Goal: Task Accomplishment & Management: Manage account settings

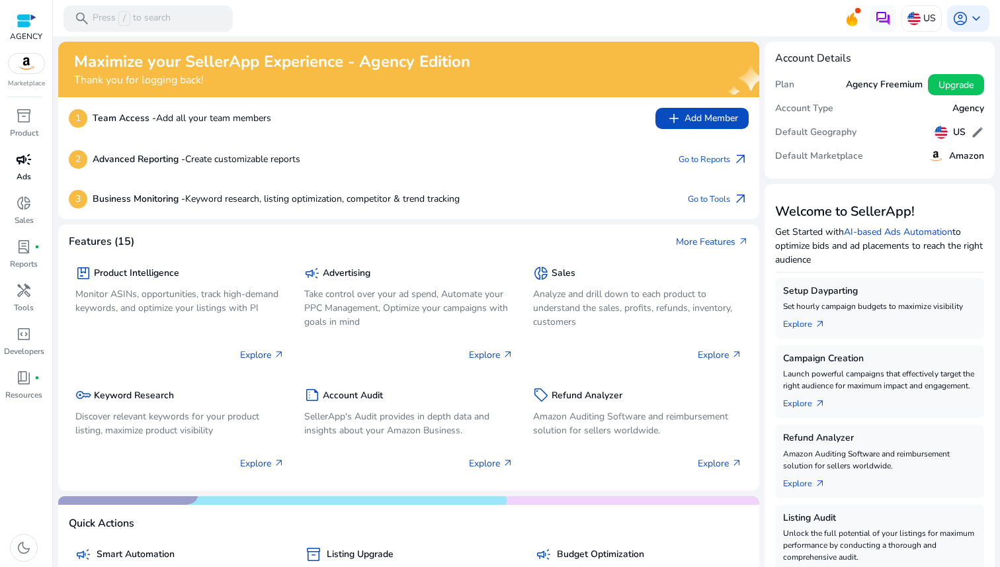
click at [26, 163] on span "campaign" at bounding box center [24, 159] width 16 height 16
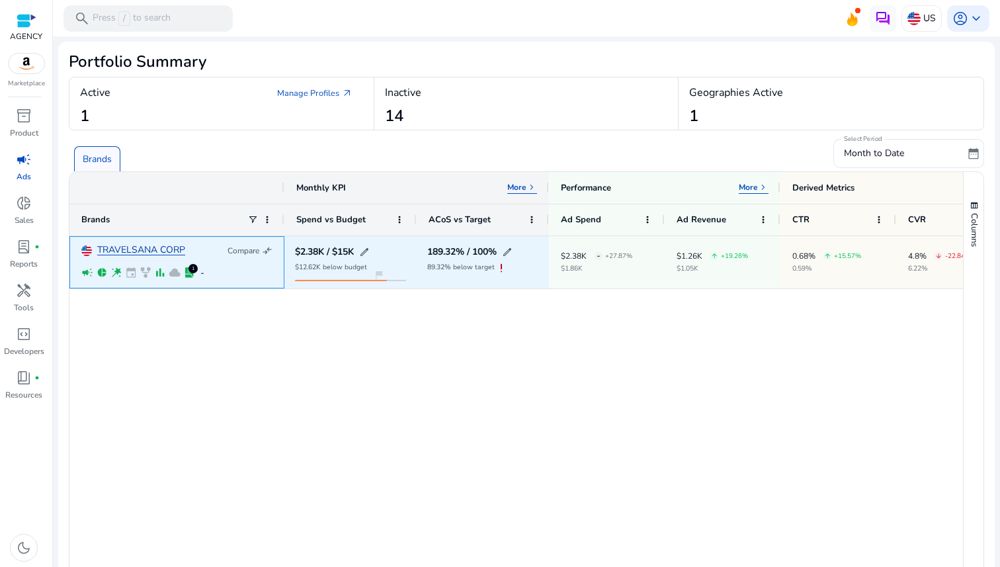
click at [124, 251] on link "TRAVELSANA CORP" at bounding box center [141, 250] width 88 height 10
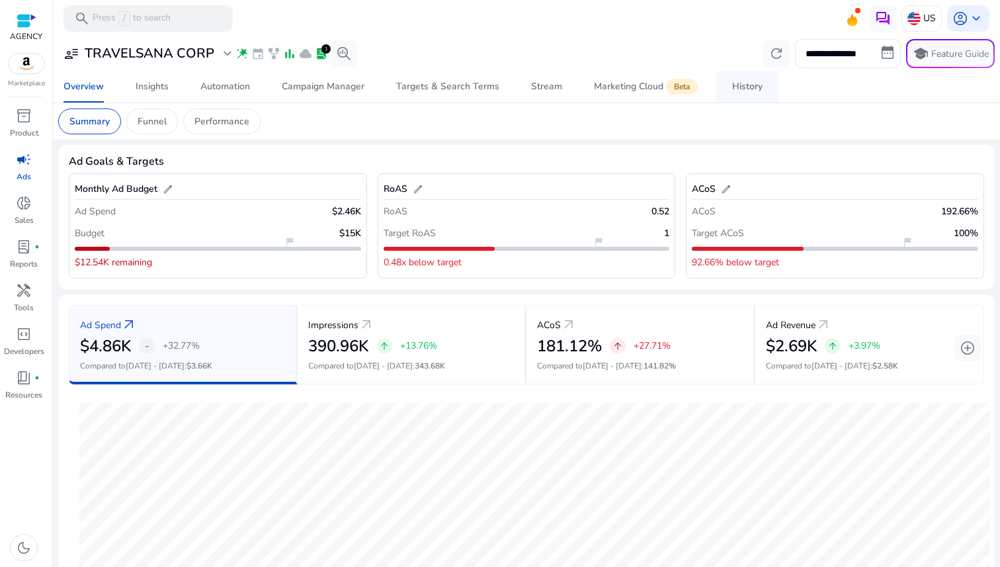
click at [748, 84] on div "History" at bounding box center [747, 86] width 30 height 9
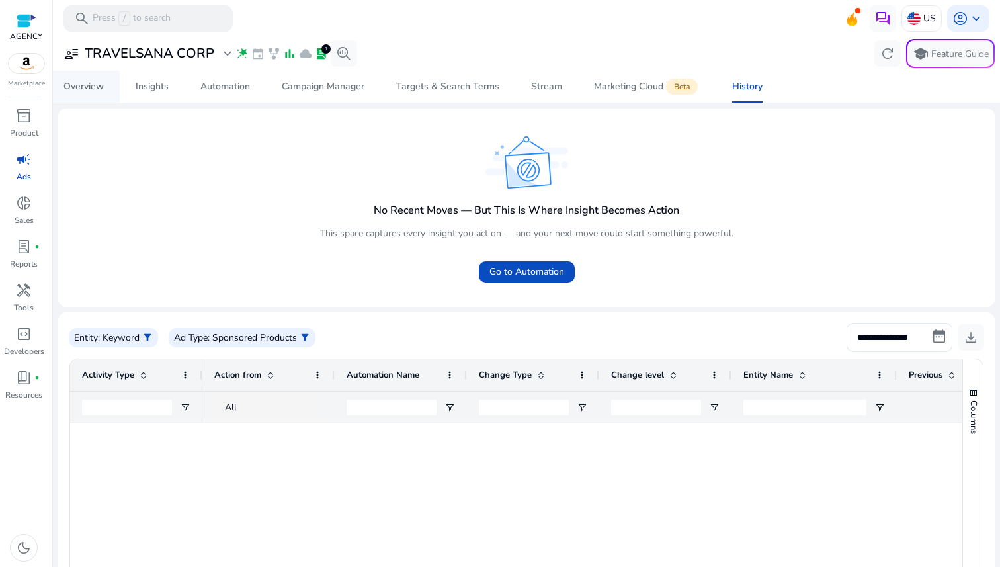
click at [100, 89] on div "Overview" at bounding box center [83, 86] width 40 height 9
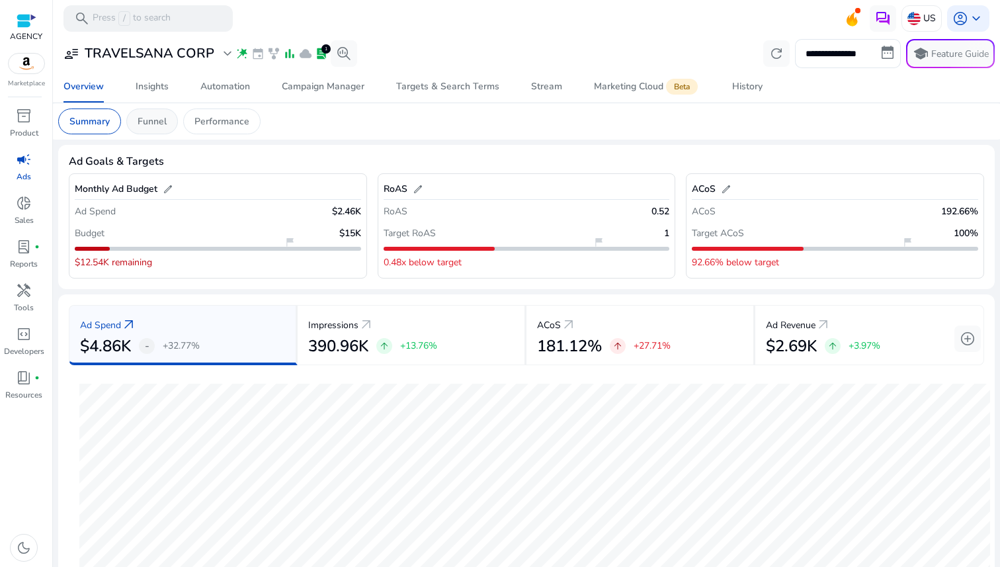
click at [150, 126] on p "Funnel" at bounding box center [152, 121] width 29 height 14
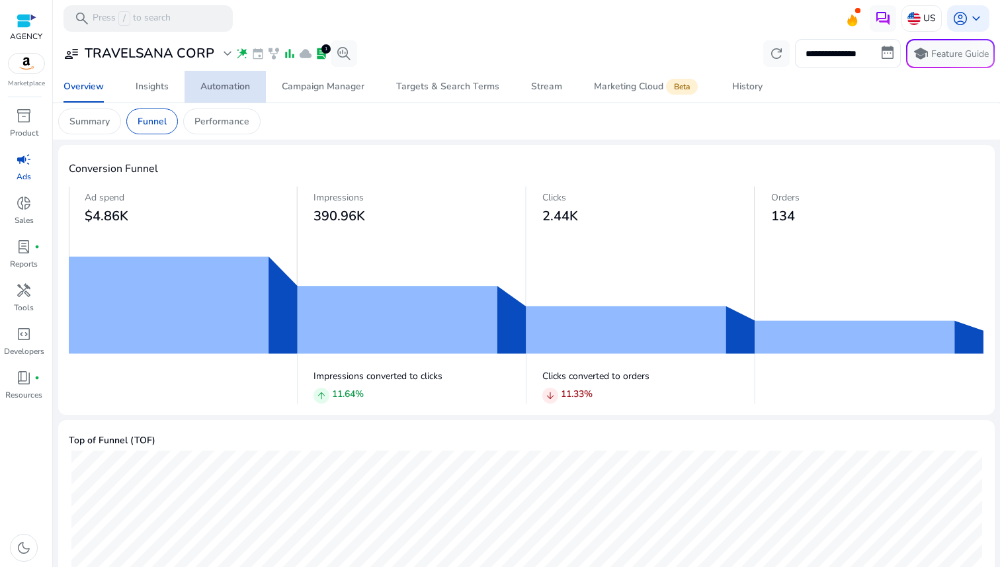
click at [229, 95] on span "Automation" at bounding box center [225, 87] width 50 height 32
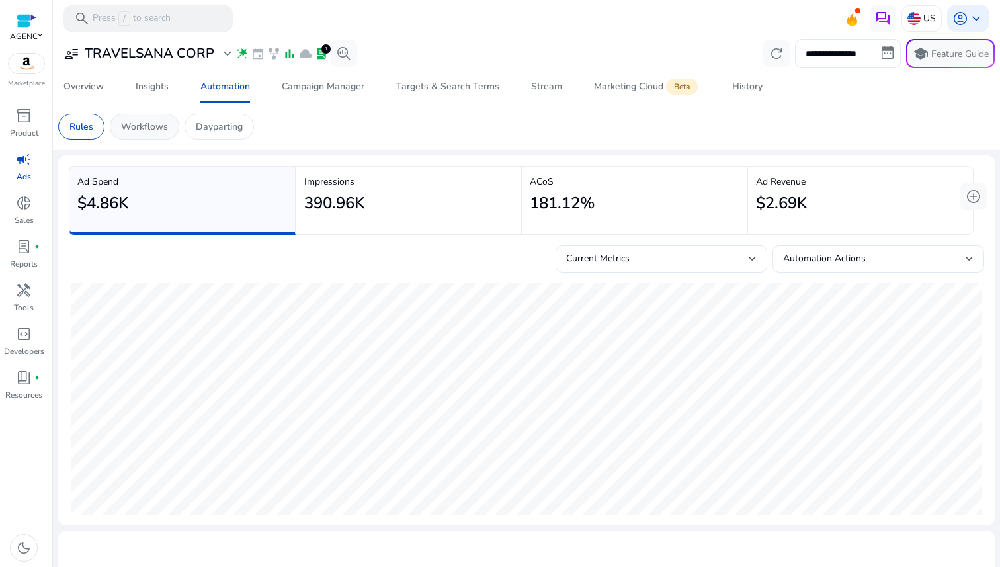
click at [156, 129] on p "Workflows" at bounding box center [144, 127] width 47 height 14
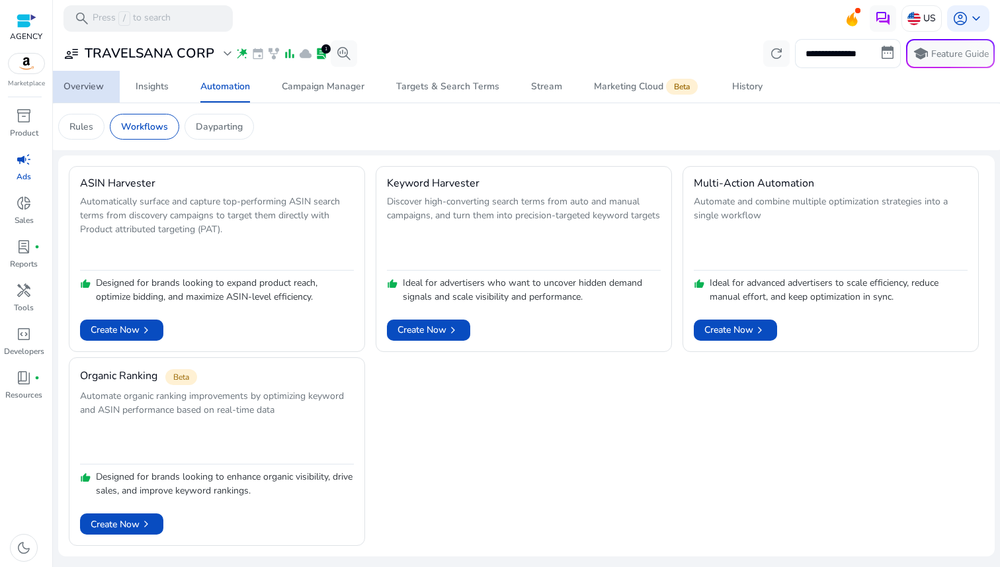
click at [89, 91] on div "Overview" at bounding box center [83, 86] width 40 height 9
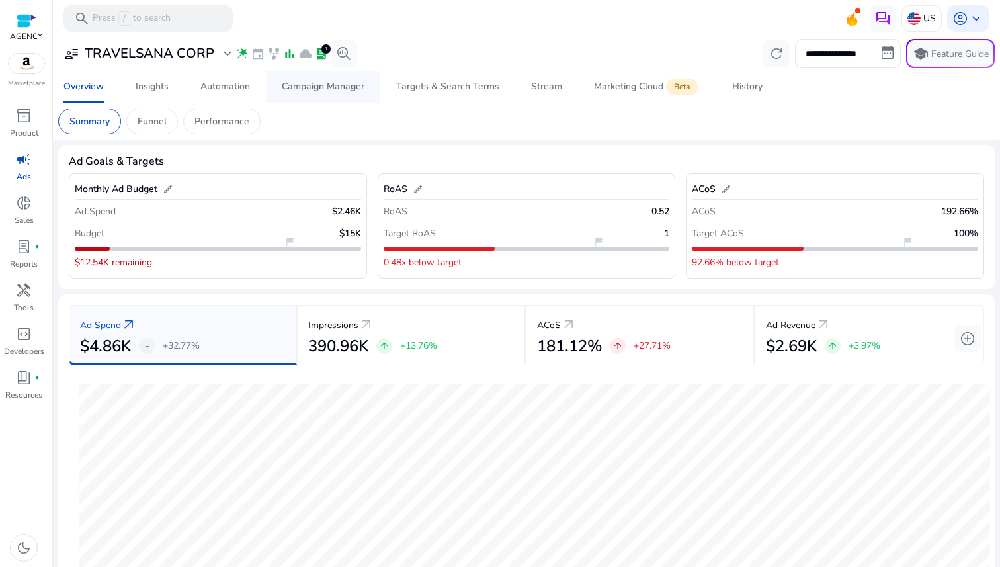
click at [352, 89] on div "Campaign Manager" at bounding box center [323, 86] width 83 height 9
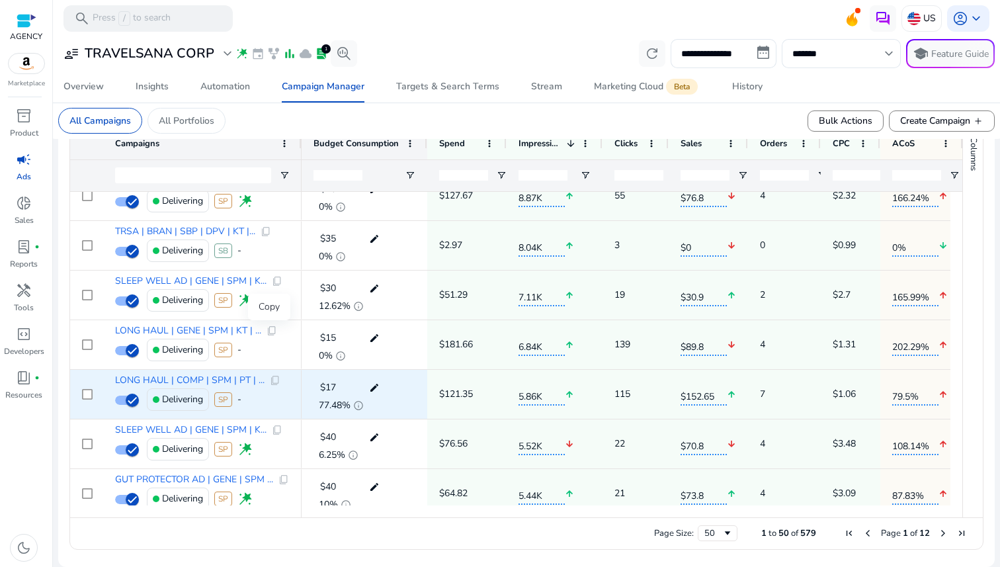
scroll to position [846, 0]
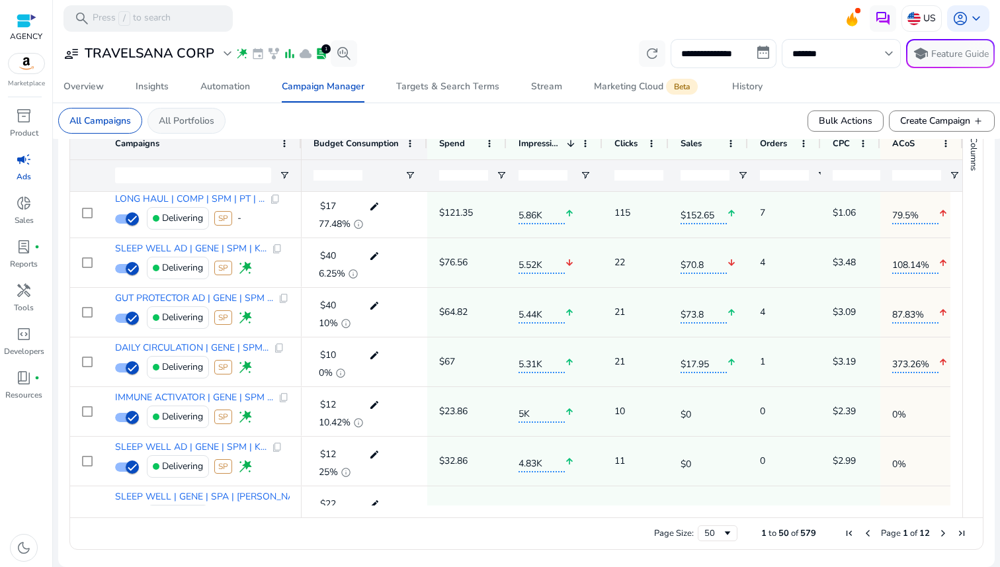
click at [193, 125] on p "All Portfolios" at bounding box center [187, 121] width 56 height 14
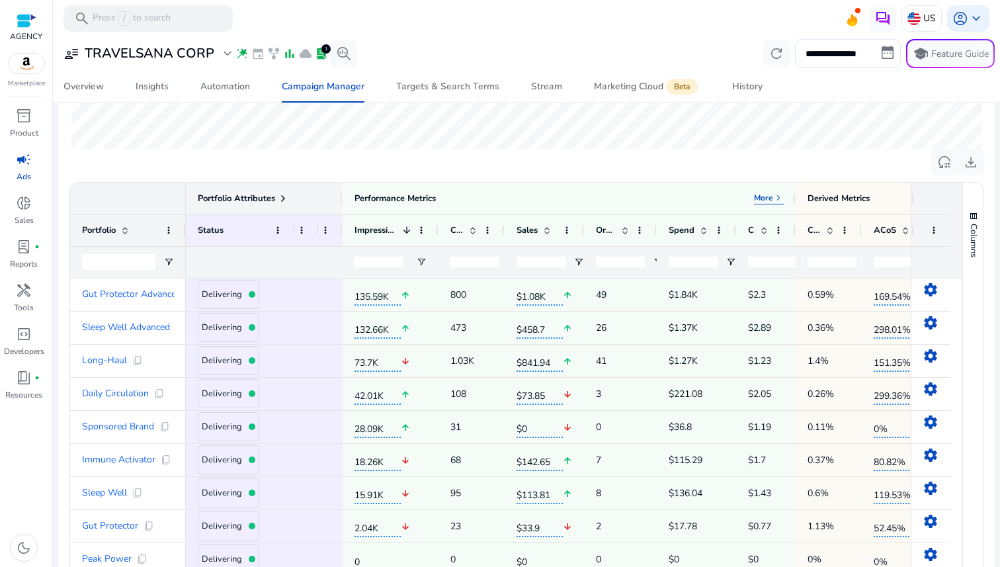
scroll to position [362, 0]
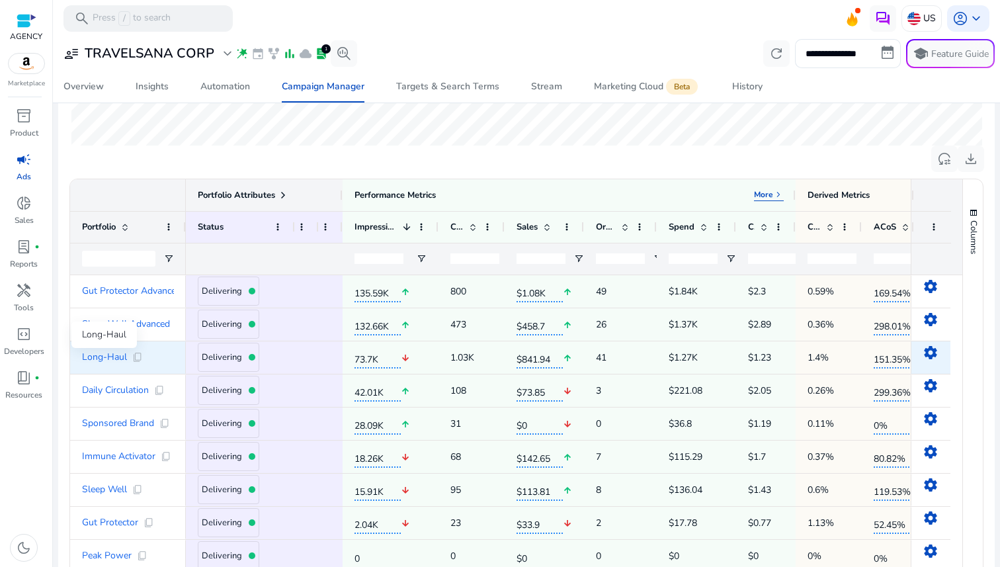
click at [116, 360] on span "Long-Haul" at bounding box center [104, 356] width 45 height 9
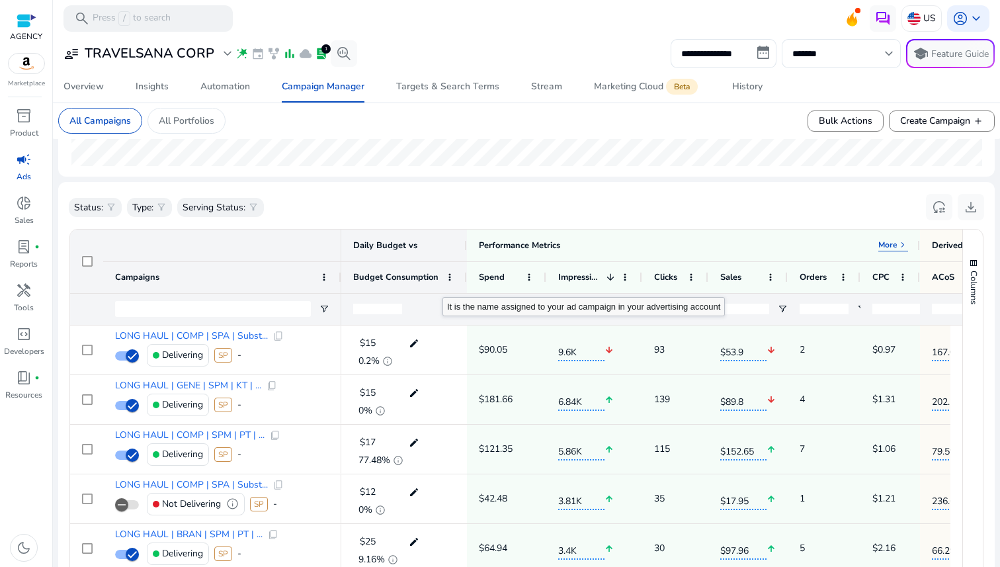
drag, startPoint x: 299, startPoint y: 274, endPoint x: 340, endPoint y: 288, distance: 43.3
click at [340, 288] on div at bounding box center [340, 277] width 5 height 31
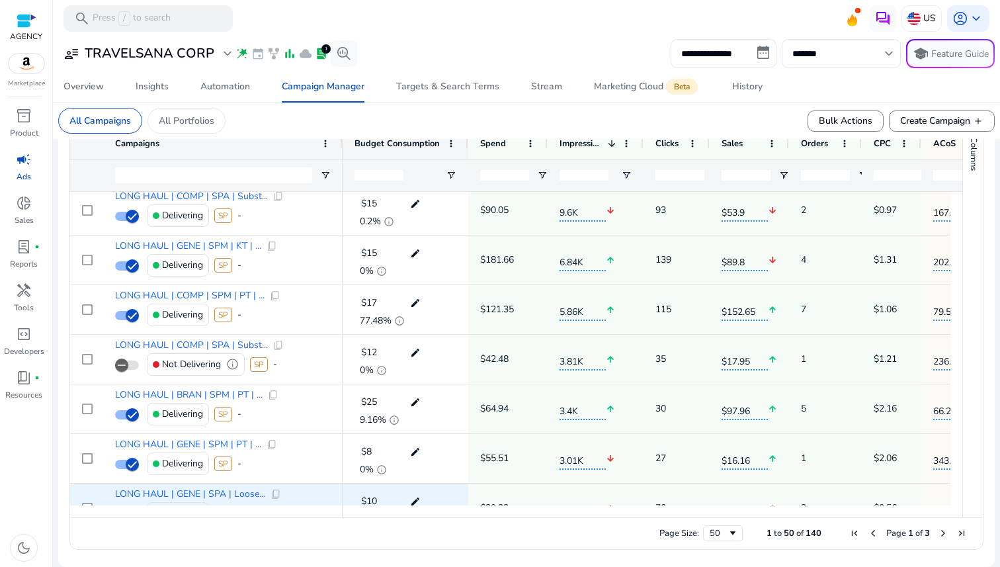
scroll to position [206, 0]
